Goal: Task Accomplishment & Management: Complete application form

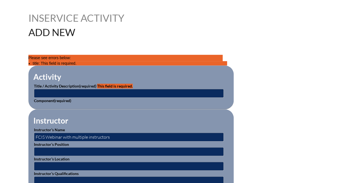
scroll to position [133, 0]
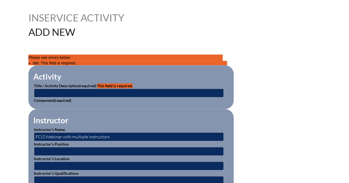
click at [117, 86] on span "This field is required." at bounding box center [115, 85] width 36 height 5
click at [115, 89] on input "text" at bounding box center [129, 93] width 190 height 9
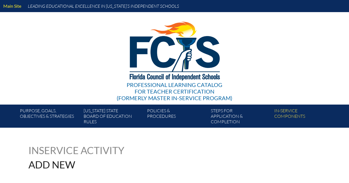
scroll to position [133, 0]
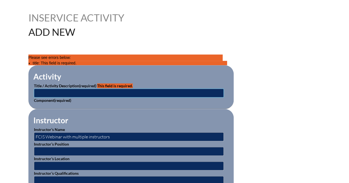
click at [190, 93] on input "text" at bounding box center [129, 93] width 190 height 9
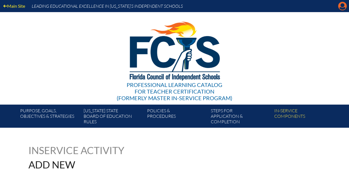
click at [344, 7] on icon at bounding box center [342, 6] width 9 height 9
click at [341, 7] on icon "Manage account" at bounding box center [342, 6] width 9 height 9
drag, startPoint x: 16, startPoint y: 1, endPoint x: 226, endPoint y: 23, distance: 211.7
click at [226, 23] on img at bounding box center [174, 49] width 114 height 75
click at [231, 2] on div "Main Site Leading Educational Excellence in Florida’s Independent Schools" at bounding box center [174, 6] width 349 height 12
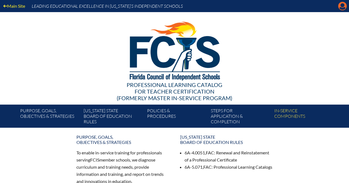
click at [342, 5] on icon "Manage account" at bounding box center [342, 6] width 9 height 9
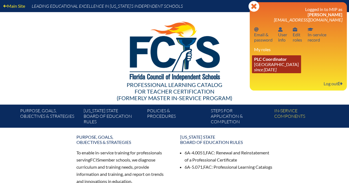
click at [279, 61] on span "PLC Coordinator" at bounding box center [270, 58] width 33 height 5
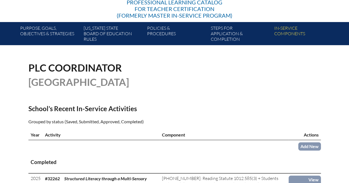
scroll to position [138, 0]
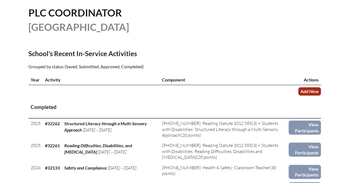
click at [310, 92] on link "Add New" at bounding box center [309, 91] width 23 height 8
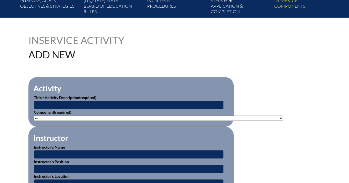
scroll to position [193, 0]
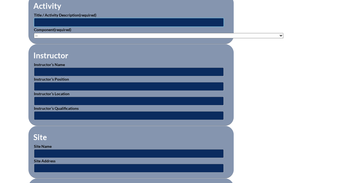
click at [125, 23] on input "text" at bounding box center [129, 22] width 190 height 9
type input "Neurodiversity in Schools--FCIS"
click at [139, 35] on select"]"] "-- 1-000-001: Appropriate Art Activities 1-000-002: Concept and Art Process for…" at bounding box center [158, 35] width 249 height 5
select select"]"] "20429"
click at [34, 33] on select"]"] "-- 1-000-001: Appropriate Art Activities 1-000-002: Concept and Art Process for…" at bounding box center [158, 35] width 249 height 5
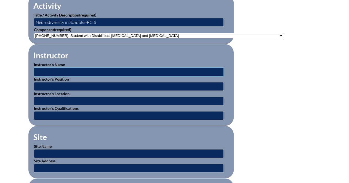
click at [171, 72] on input "text" at bounding box center [129, 72] width 190 height 9
type input "Various"
type input "FCIS"
click at [151, 36] on select"]"] "-- 1-000-001: Appropriate Art Activities 1-000-002: Concept and Art Process for…" at bounding box center [158, 35] width 249 height 5
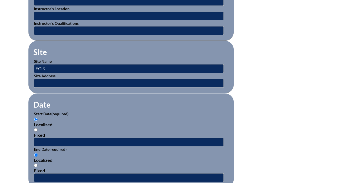
scroll to position [331, 0]
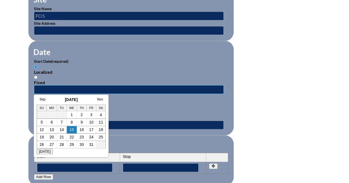
click at [100, 87] on input "text" at bounding box center [129, 89] width 190 height 9
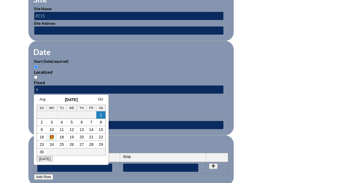
click at [53, 136] on link "17" at bounding box center [52, 137] width 4 height 4
type input "2001-09-17 2:50 PM"
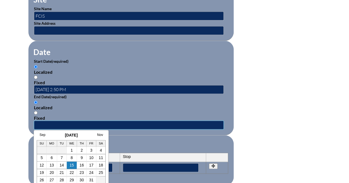
click at [80, 121] on input "text" at bounding box center [129, 125] width 190 height 9
click at [51, 180] on link "27" at bounding box center [52, 180] width 4 height 4
type input "2025-10-27 2:50 PM"
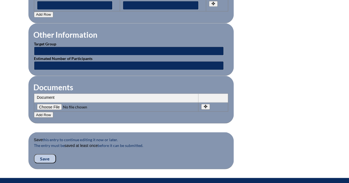
scroll to position [496, 0]
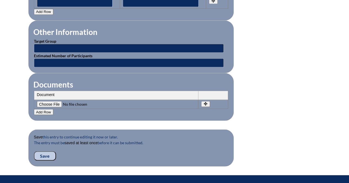
click at [49, 153] on input "Save" at bounding box center [45, 155] width 22 height 9
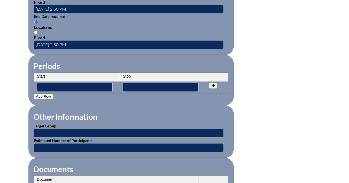
scroll to position [496, 0]
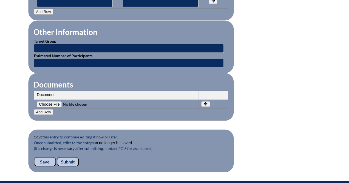
click at [71, 158] on input "Submit" at bounding box center [68, 161] width 22 height 9
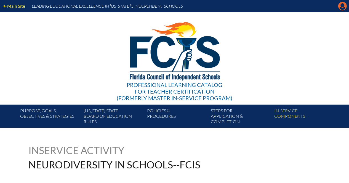
click at [341, 7] on icon at bounding box center [342, 6] width 9 height 9
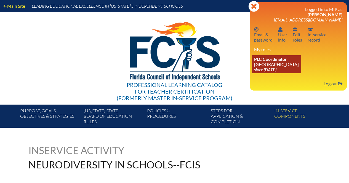
click at [284, 61] on span "PLC Coordinator" at bounding box center [270, 58] width 33 height 5
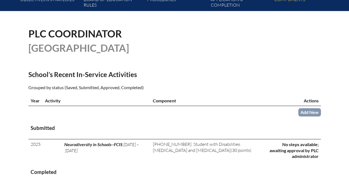
scroll to position [165, 0]
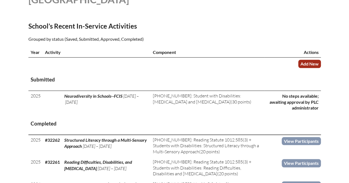
click at [315, 64] on link "Add New" at bounding box center [309, 64] width 23 height 8
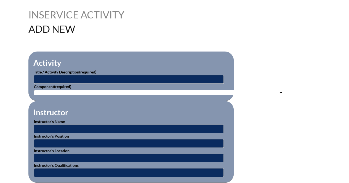
scroll to position [138, 0]
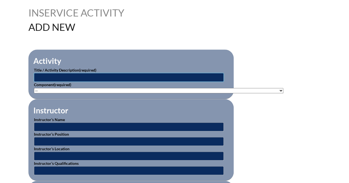
click at [144, 76] on input "text" at bounding box center [129, 77] width 190 height 9
type input "Developing Data Drive IEP Goals"
click at [149, 92] on p "Component (required) -- [PHONE_NUMBER]: Appropriate Art Activities [PHONE_NUMBE…" at bounding box center [131, 88] width 194 height 12
click at [148, 89] on select"]"] "-- 1-000-001: Appropriate Art Activities 1-000-002: Concept and Art Process for…" at bounding box center [158, 90] width 249 height 5
select select"]"] "20516"
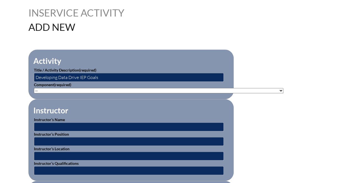
click at [34, 88] on select"]"] "-- 1-000-001: Appropriate Art Activities 1-000-002: Concept and Art Process for…" at bounding box center [158, 90] width 249 height 5
click at [136, 126] on input "text" at bounding box center [129, 127] width 190 height 9
type input "[PERSON_NAME]"
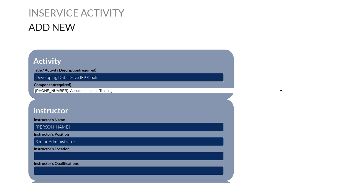
type input "Senior Administrator"
click at [125, 153] on input "text" at bounding box center [129, 156] width 190 height 9
click at [49, 153] on input "FDLRS Resource Center" at bounding box center [129, 156] width 190 height 9
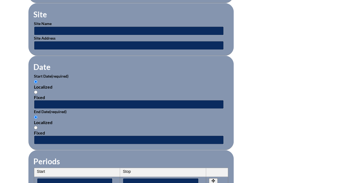
scroll to position [331, 0]
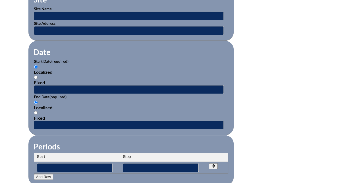
type input "FDLRS Action Resource Center"
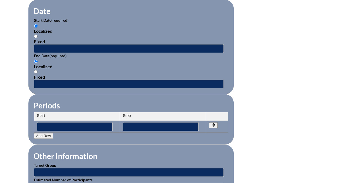
scroll to position [386, 0]
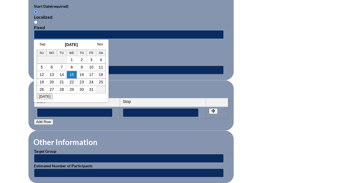
click at [96, 31] on input "text" at bounding box center [129, 34] width 190 height 9
type input "04/22/2025"
click at [195, 80] on fieldset "Periods Start Stop No rows created Add new row Start Stop Start Stop" at bounding box center [130, 105] width 205 height 50
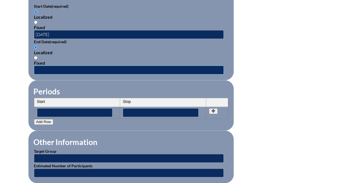
click at [176, 66] on input "text" at bounding box center [129, 70] width 190 height 9
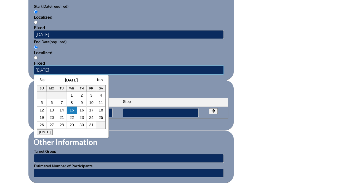
type input "4/22/2025"
click at [344, 125] on div "Inservice Activity Add New Activity Title / Activity Description (required) Dev…" at bounding box center [174, 18] width 349 height 517
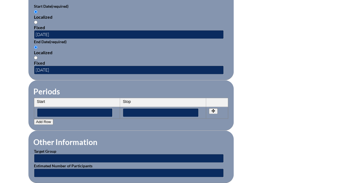
scroll to position [468, 0]
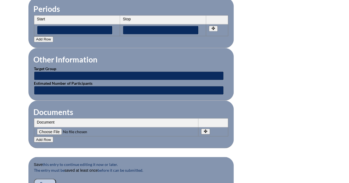
click at [36, 179] on input "Save" at bounding box center [45, 183] width 22 height 9
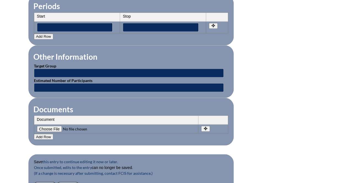
scroll to position [524, 0]
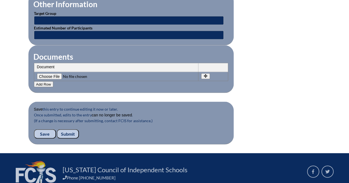
click at [70, 130] on input "Submit" at bounding box center [68, 134] width 22 height 9
